Goal: Task Accomplishment & Management: Manage account settings

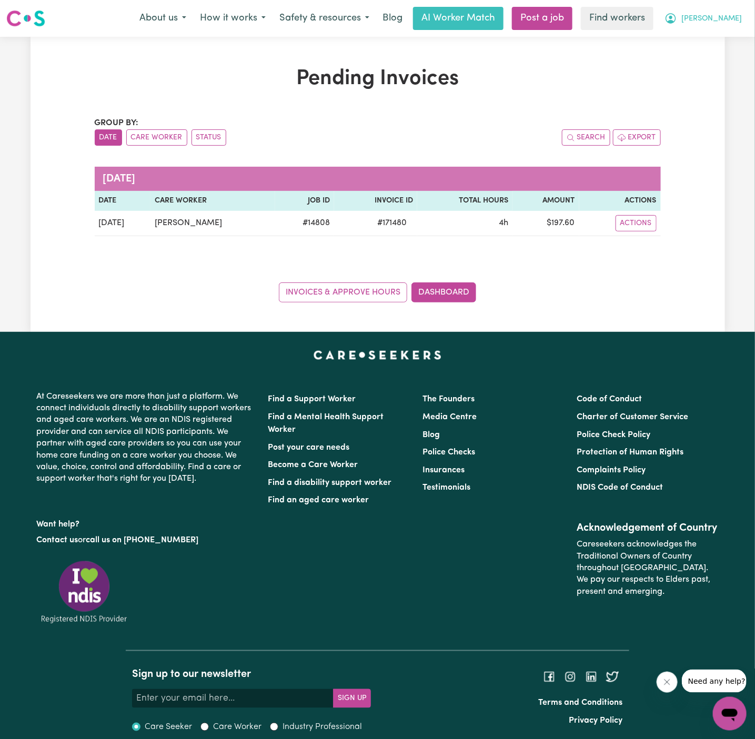
click at [735, 12] on button "[PERSON_NAME]" at bounding box center [702, 18] width 91 height 22
click at [717, 52] on link "Logout" at bounding box center [706, 60] width 83 height 20
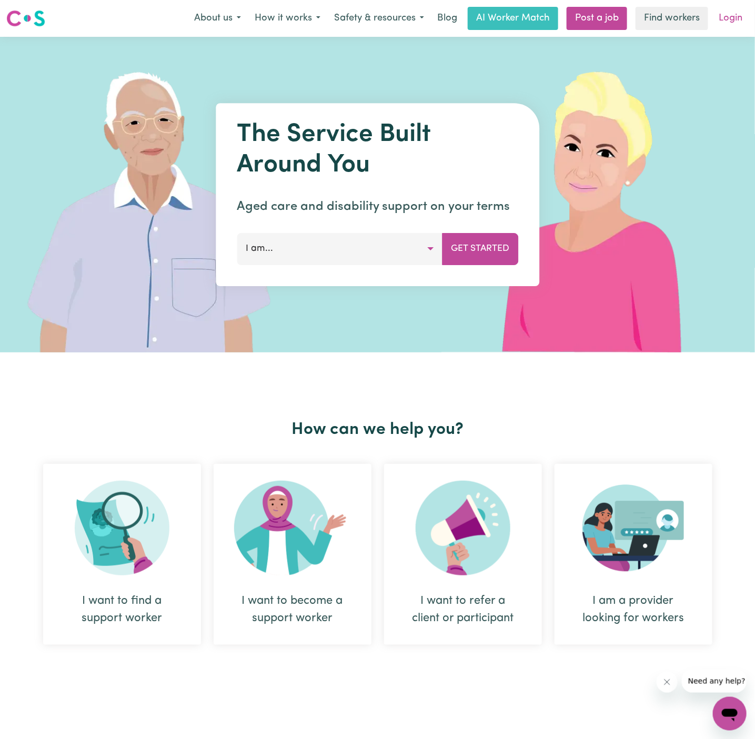
click at [731, 12] on link "Login" at bounding box center [730, 18] width 36 height 23
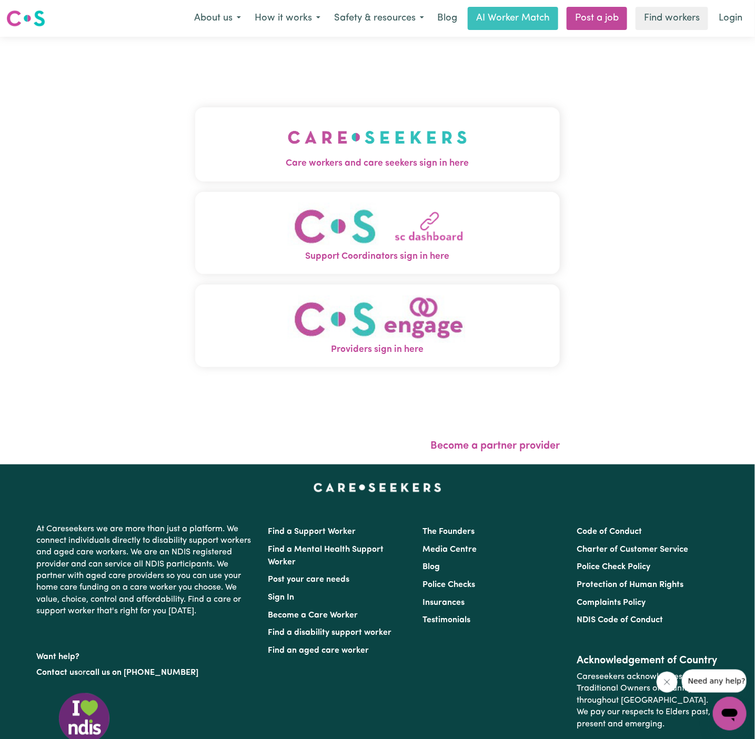
click at [398, 107] on button "Care workers and care seekers sign in here" at bounding box center [377, 144] width 365 height 74
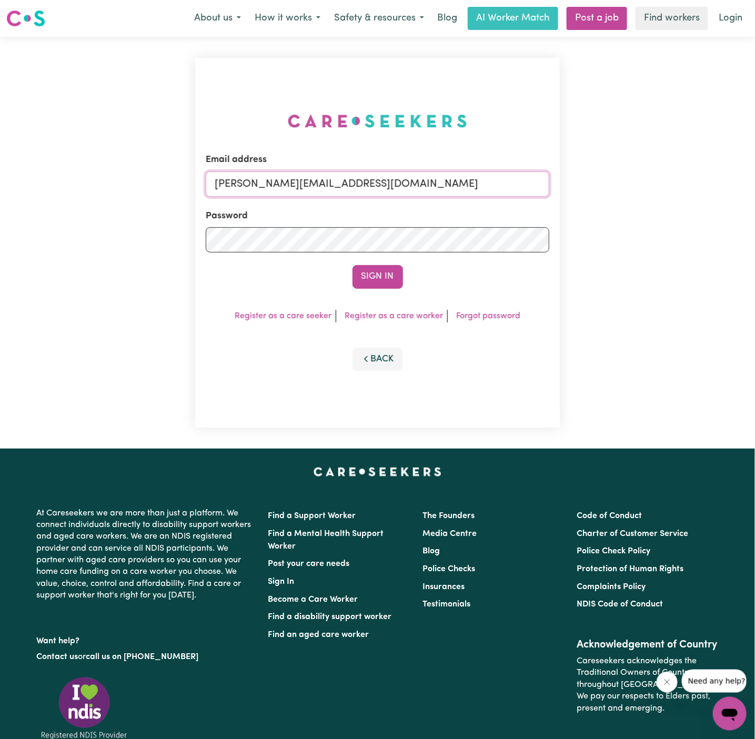
click at [419, 178] on input "dyan@careseekers.com.au" at bounding box center [378, 183] width 344 height 25
drag, startPoint x: 271, startPoint y: 188, endPoint x: 626, endPoint y: 226, distance: 356.5
click at [626, 226] on div "Email address superuser~DanaePotterALC@careseekers.com.au Password Sign In Regi…" at bounding box center [377, 243] width 755 height 412
type input "superuser~juliec80@y7mail.com"
click at [352, 265] on button "Sign In" at bounding box center [377, 276] width 50 height 23
